Goal: Information Seeking & Learning: Learn about a topic

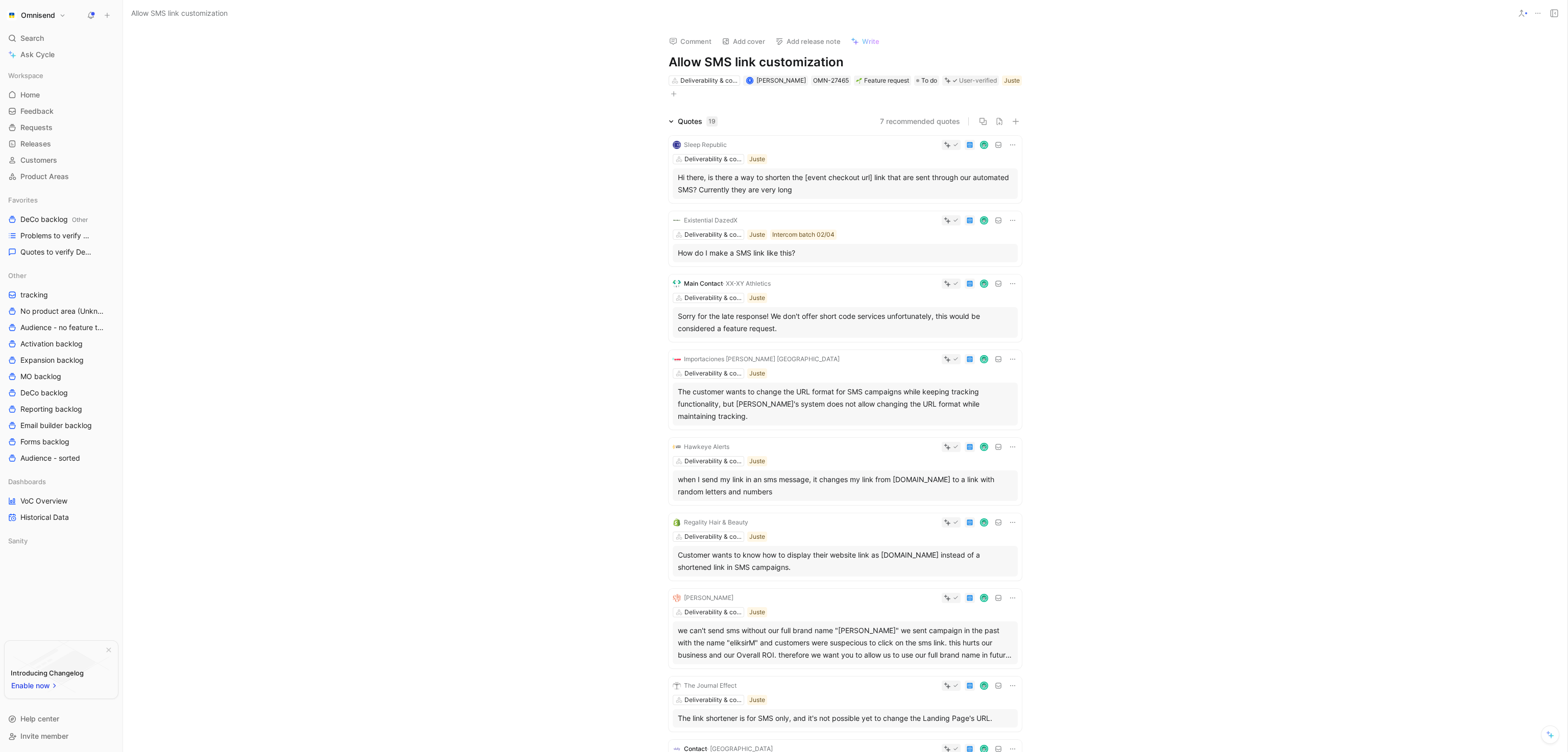
click at [782, 177] on div "Hi there, is there a way to shorten the [event checkout url] link that are sent…" at bounding box center [845, 183] width 335 height 25
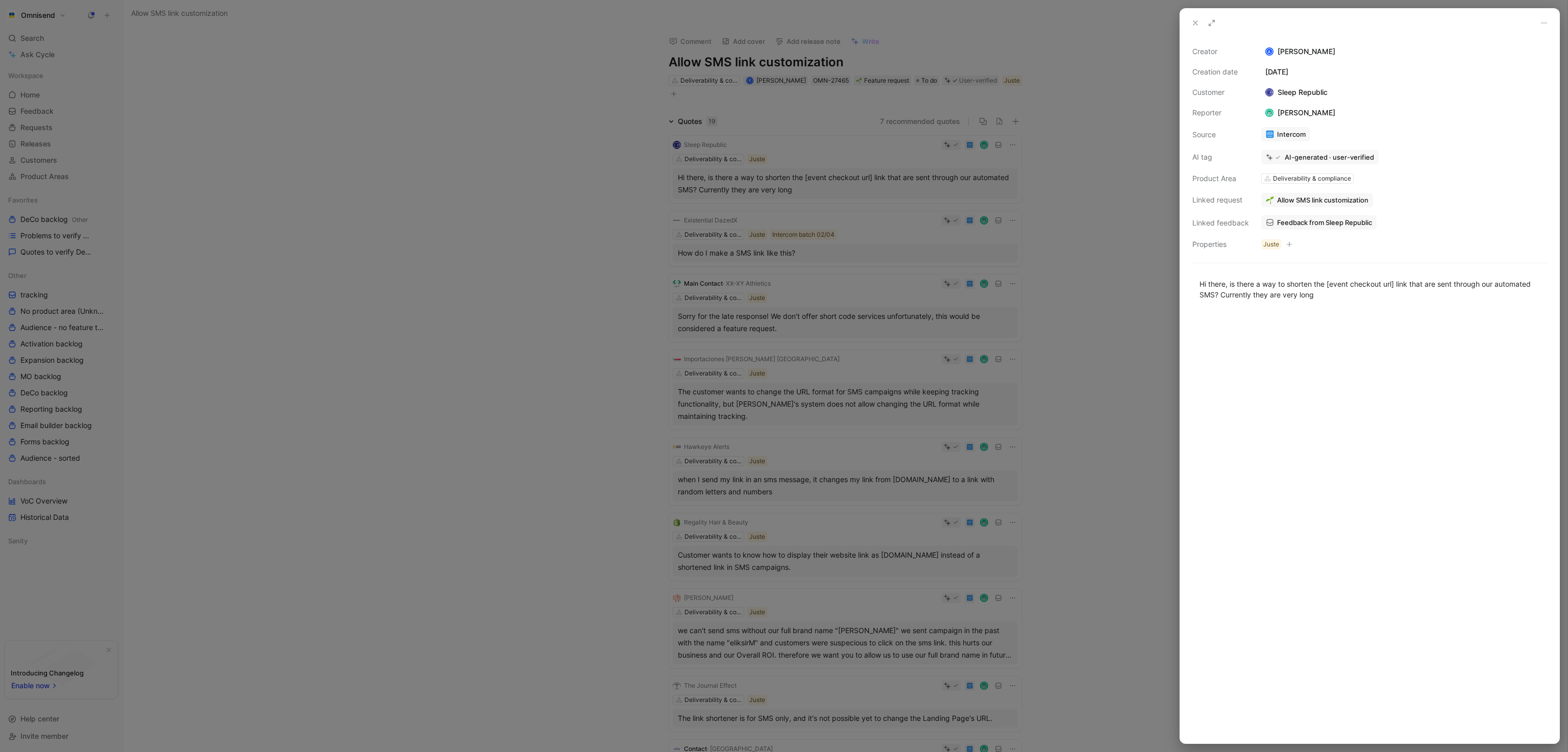
click at [1147, 59] on div at bounding box center [784, 376] width 1568 height 752
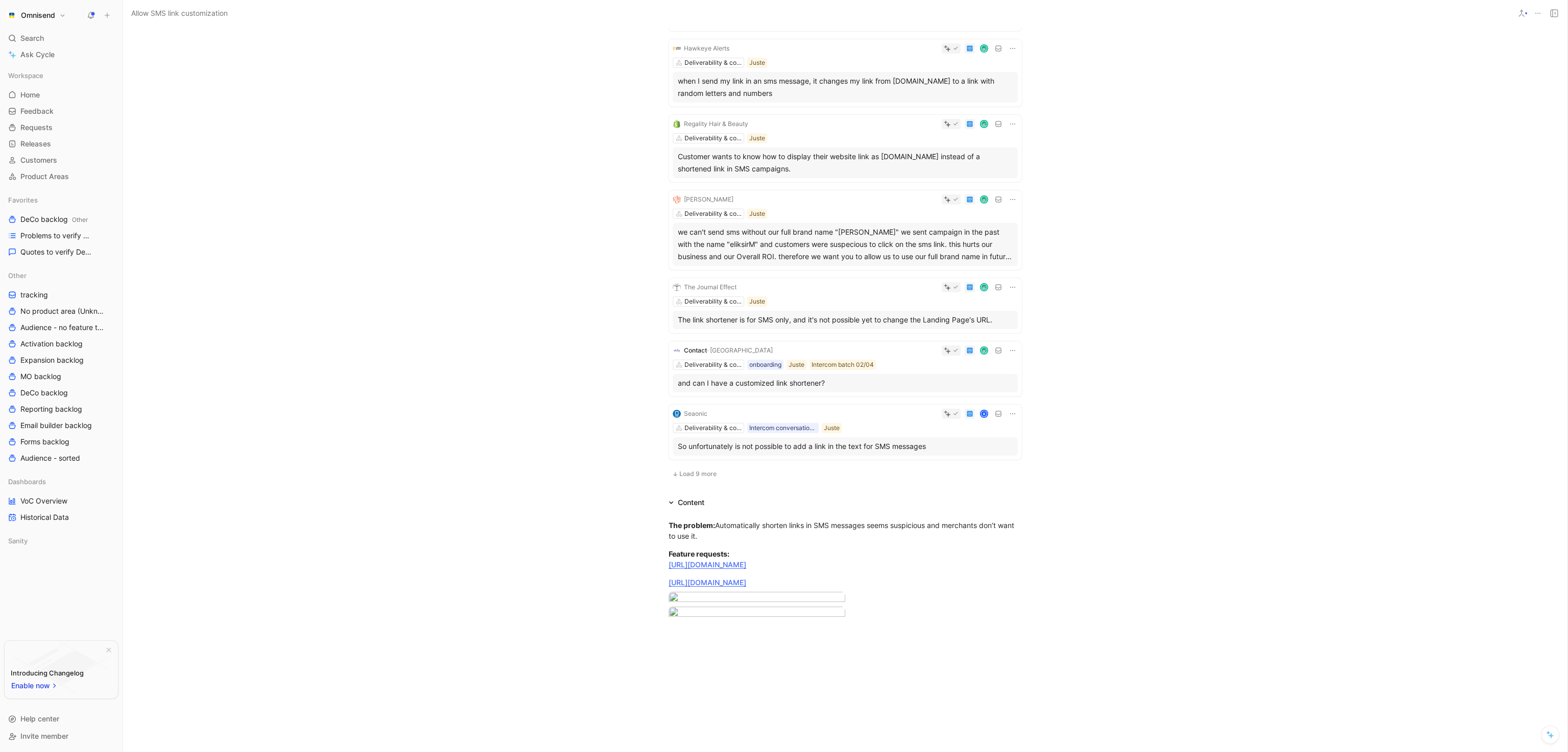
scroll to position [382, 0]
